Goal: Task Accomplishment & Management: Complete application form

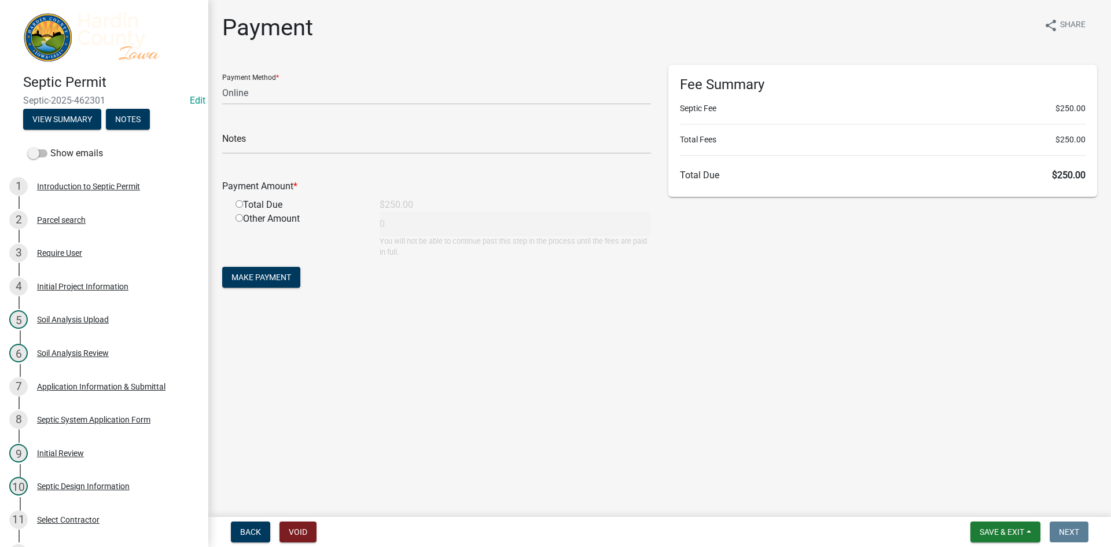
select select "3: 3"
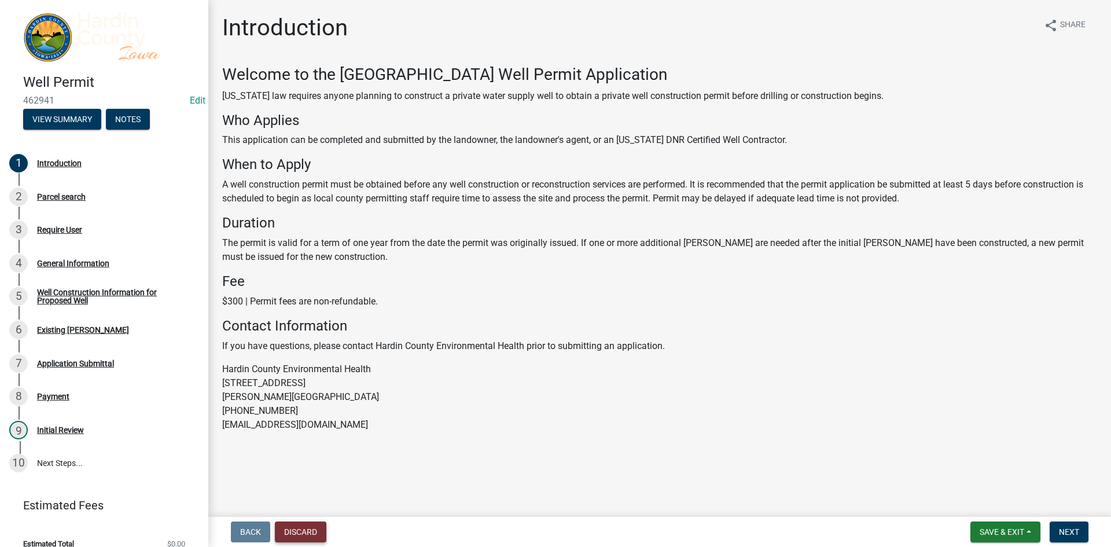
click at [310, 529] on button "Discard" at bounding box center [300, 531] width 51 height 21
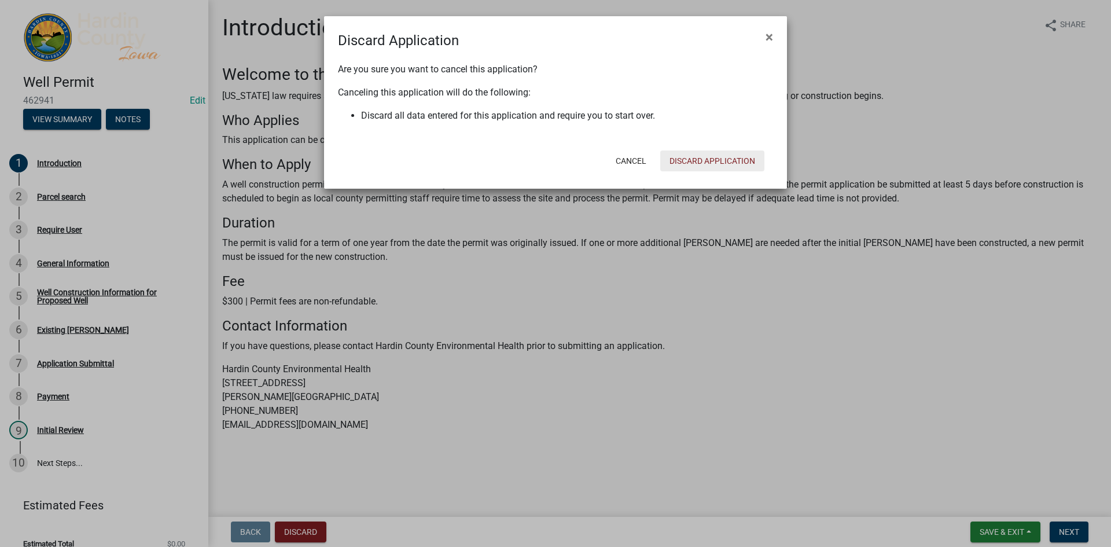
click at [667, 158] on button "Discard Application" at bounding box center [712, 160] width 104 height 21
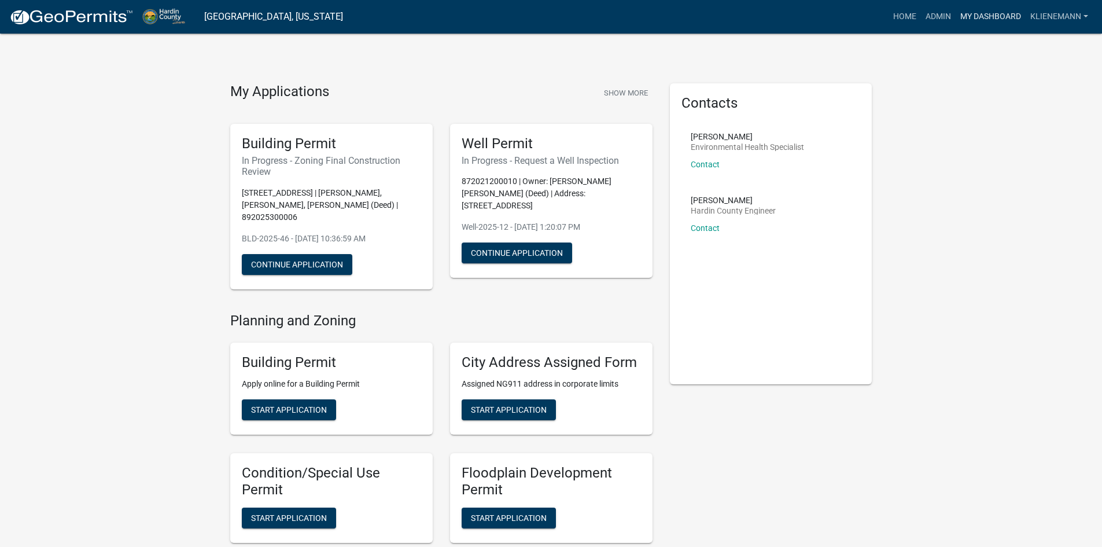
click at [968, 9] on link "My Dashboard" at bounding box center [991, 17] width 70 height 22
